Goal: Task Accomplishment & Management: Complete application form

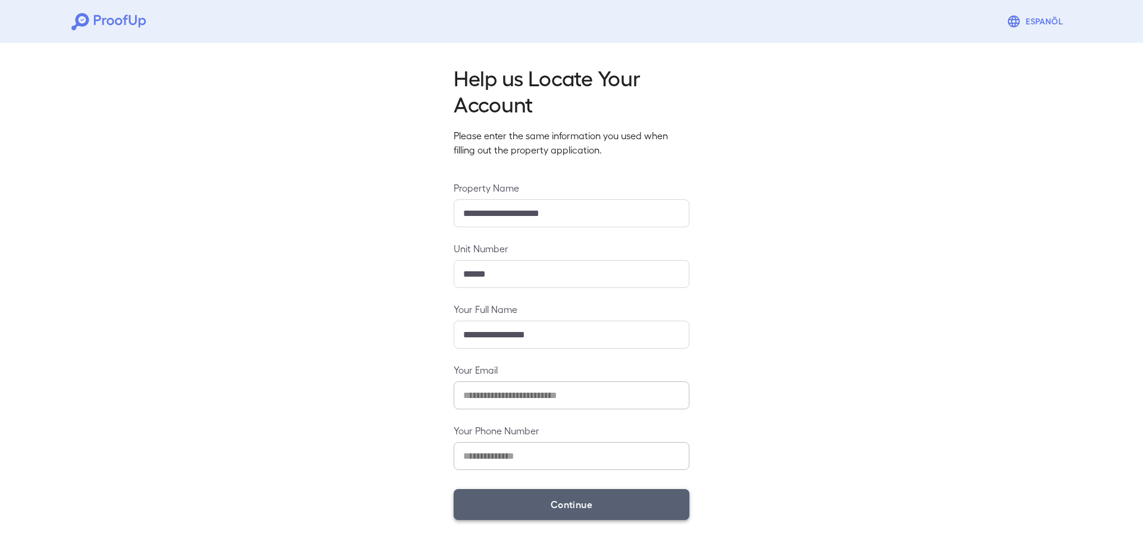
click at [595, 501] on button "Continue" at bounding box center [572, 504] width 236 height 31
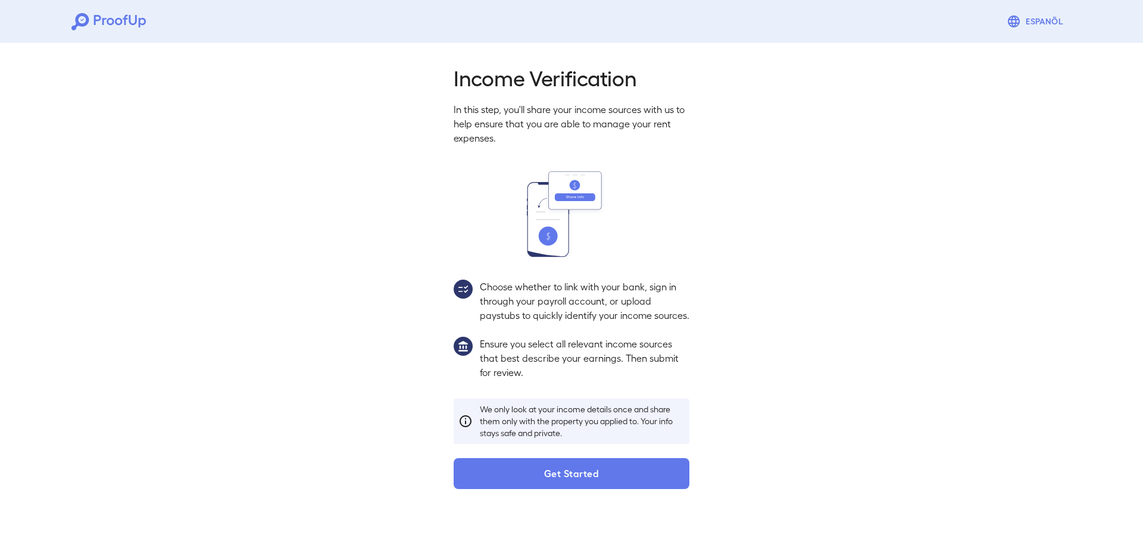
drag, startPoint x: 596, startPoint y: 502, endPoint x: 707, endPoint y: 437, distance: 128.6
click at [598, 489] on button "Get Started" at bounding box center [572, 473] width 236 height 31
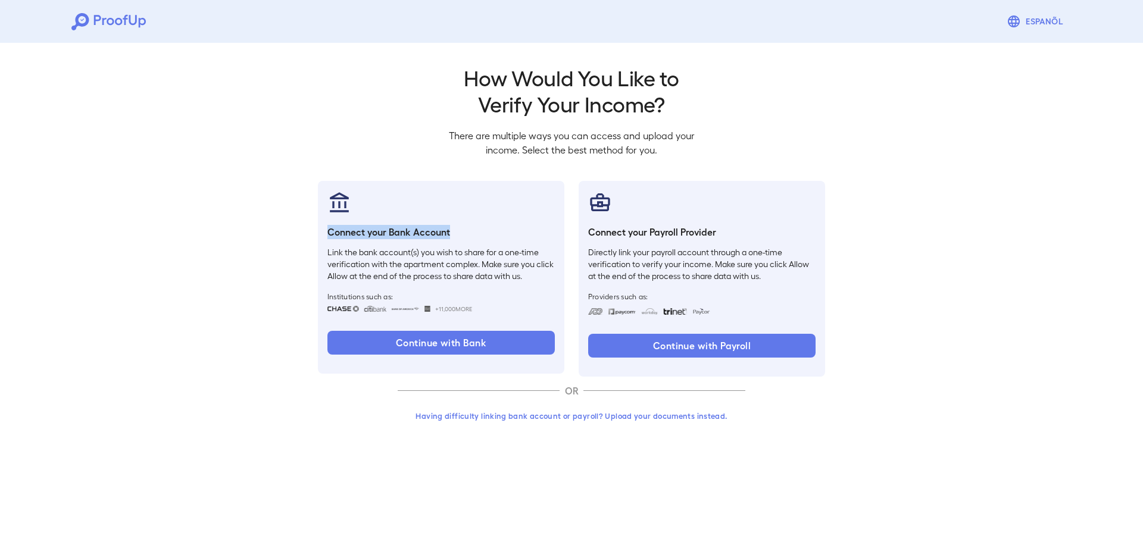
drag, startPoint x: 449, startPoint y: 231, endPoint x: 328, endPoint y: 233, distance: 121.4
click at [328, 233] on h6 "Connect your Bank Account" at bounding box center [440, 232] width 227 height 14
click at [444, 235] on h6 "Connect your Bank Account" at bounding box center [440, 232] width 227 height 14
drag, startPoint x: 450, startPoint y: 233, endPoint x: 331, endPoint y: 235, distance: 119.1
click at [331, 235] on h6 "Connect your Bank Account" at bounding box center [440, 232] width 227 height 14
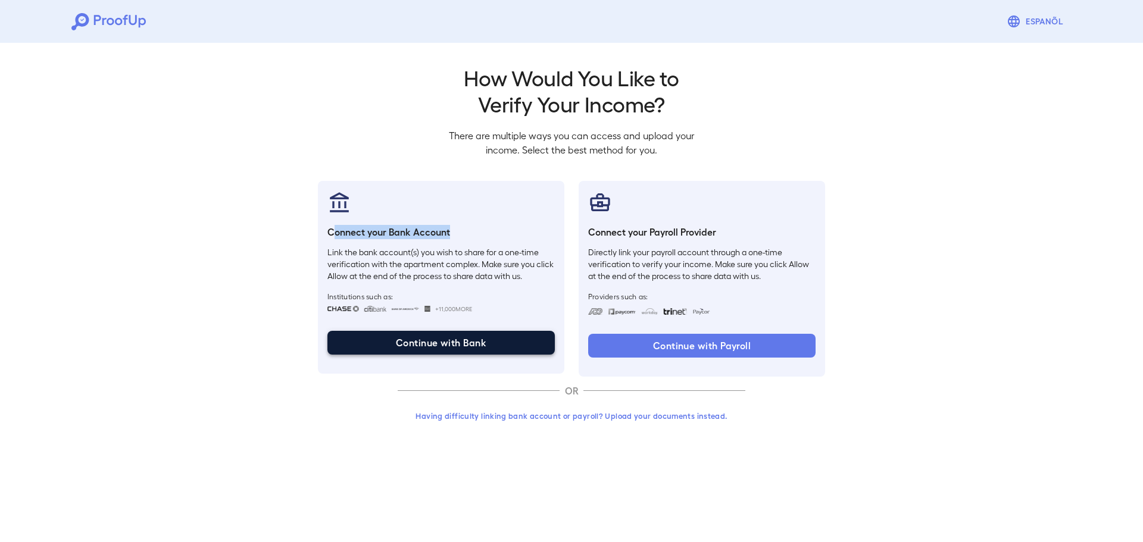
click at [431, 340] on button "Continue with Bank" at bounding box center [440, 343] width 227 height 24
